Goal: Task Accomplishment & Management: Manage account settings

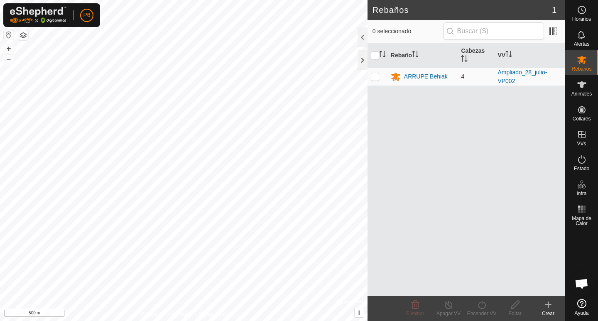
click at [380, 75] on td at bounding box center [378, 77] width 20 height 18
checkbox input "true"
click at [427, 75] on div "ARRUPE Behiak" at bounding box center [426, 76] width 44 height 9
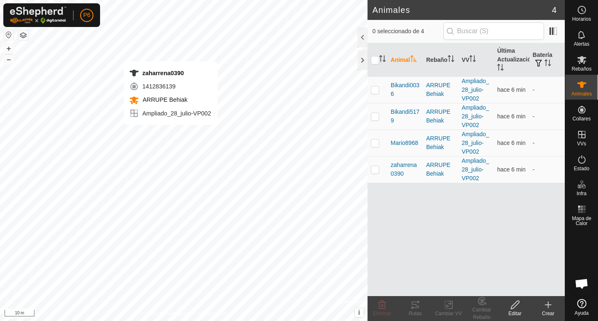
checkbox input "true"
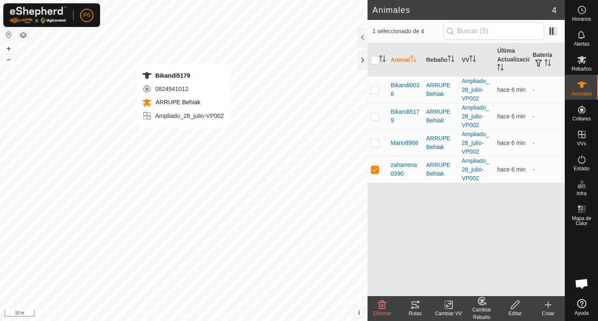
checkbox input "true"
checkbox input "false"
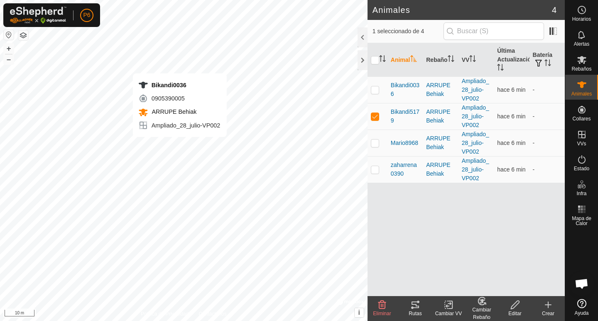
checkbox input "true"
checkbox input "false"
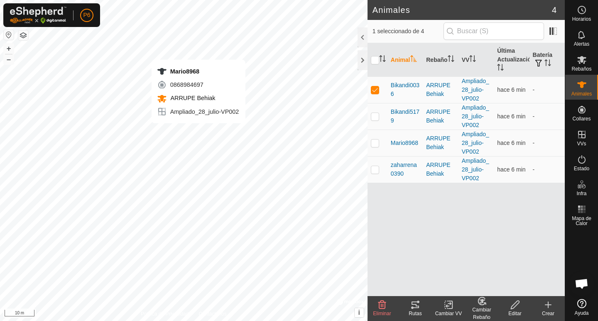
checkbox input "false"
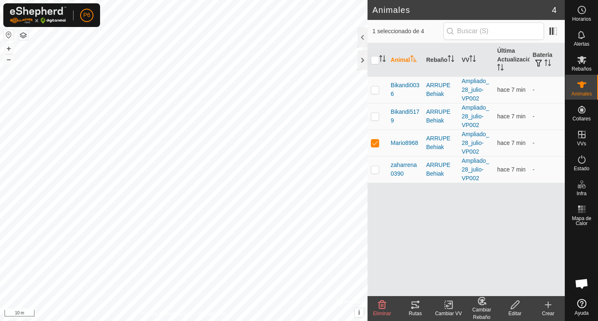
click at [410, 310] on div "Rutas" at bounding box center [415, 313] width 33 height 7
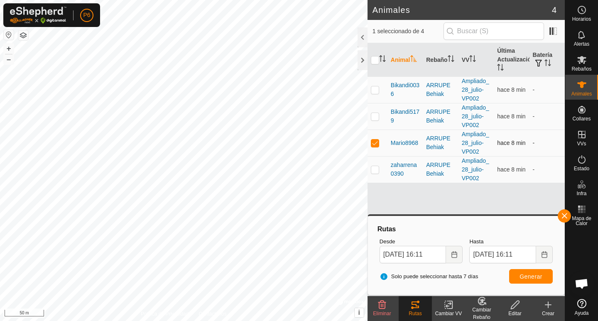
click at [376, 144] on p-checkbox at bounding box center [375, 143] width 8 height 7
checkbox input "false"
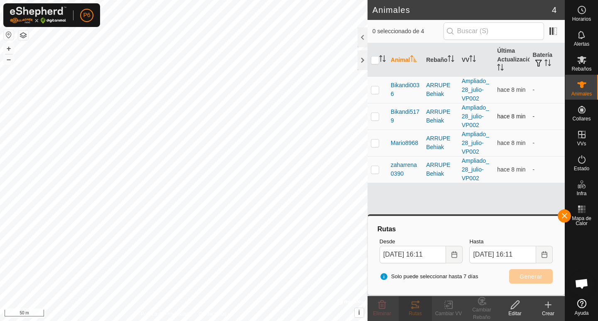
click at [378, 117] on p-checkbox at bounding box center [375, 116] width 8 height 7
checkbox input "true"
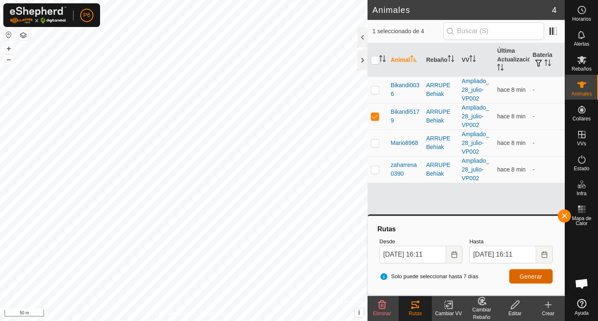
click at [523, 276] on span "Generar" at bounding box center [531, 276] width 23 height 7
click at [377, 170] on p-checkbox at bounding box center [375, 169] width 8 height 7
checkbox input "true"
click at [374, 114] on p-checkbox at bounding box center [375, 116] width 8 height 7
checkbox input "false"
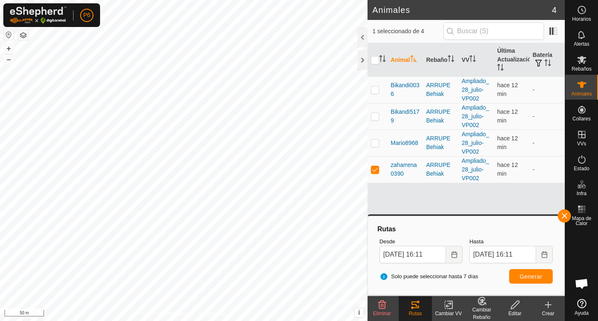
click at [420, 312] on div "Rutas" at bounding box center [415, 313] width 33 height 7
click at [538, 273] on button "Generar" at bounding box center [531, 276] width 44 height 15
click at [552, 32] on span at bounding box center [553, 31] width 13 height 13
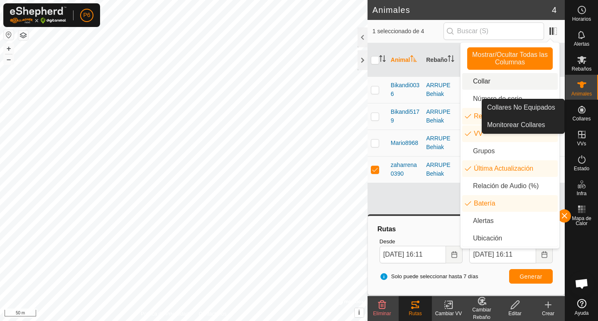
click at [586, 111] on icon at bounding box center [582, 110] width 10 height 10
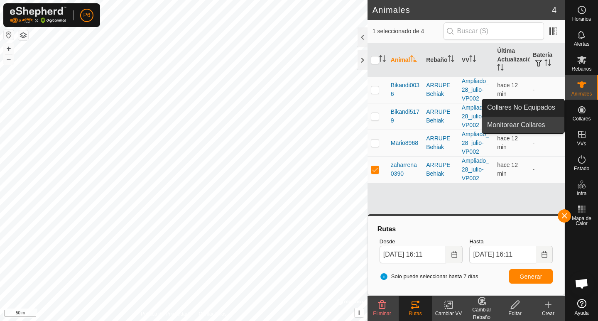
click at [500, 126] on link "Monitorear Collares" at bounding box center [523, 125] width 82 height 17
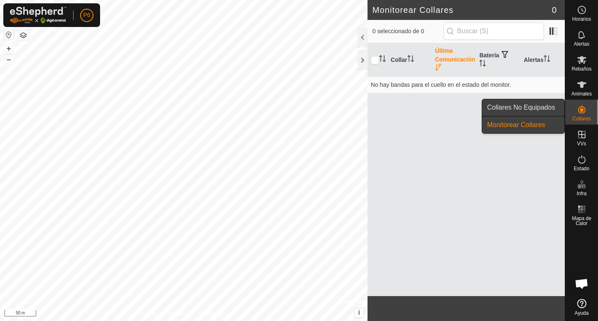
click at [546, 111] on link "Collares No Equipados" at bounding box center [523, 107] width 82 height 17
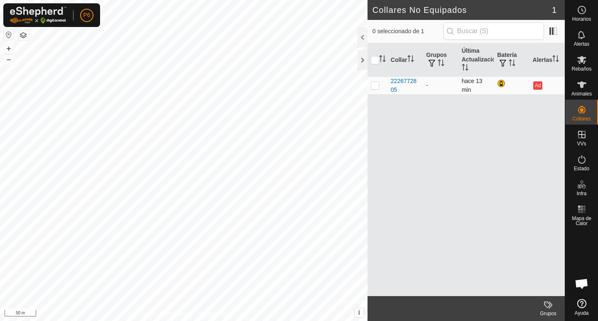
click at [380, 86] on td at bounding box center [378, 85] width 20 height 18
checkbox input "true"
click at [380, 86] on td at bounding box center [378, 85] width 20 height 18
checkbox input "false"
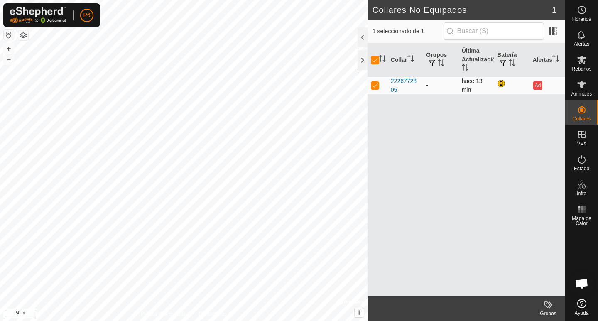
checkbox input "false"
click at [501, 85] on div at bounding box center [502, 84] width 10 height 10
